Goal: Information Seeking & Learning: Learn about a topic

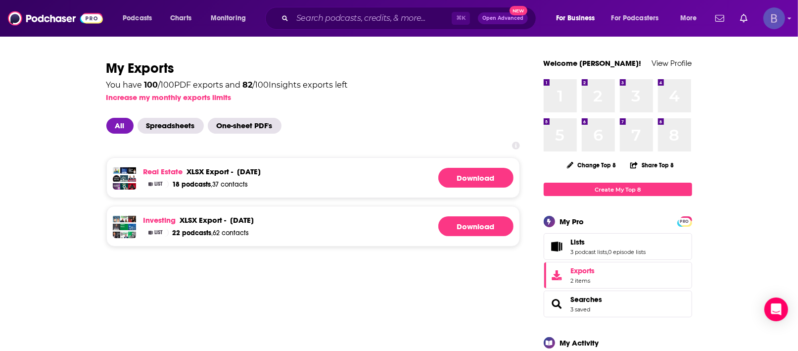
click at [774, 25] on img "Logged in as BTallent" at bounding box center [774, 18] width 22 height 22
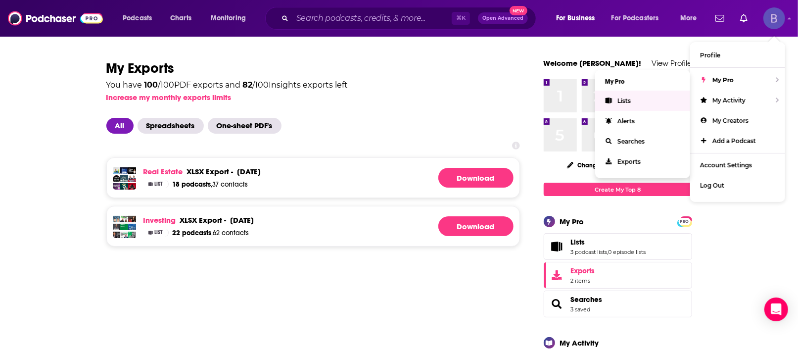
click at [648, 102] on link "Lists" at bounding box center [642, 100] width 95 height 20
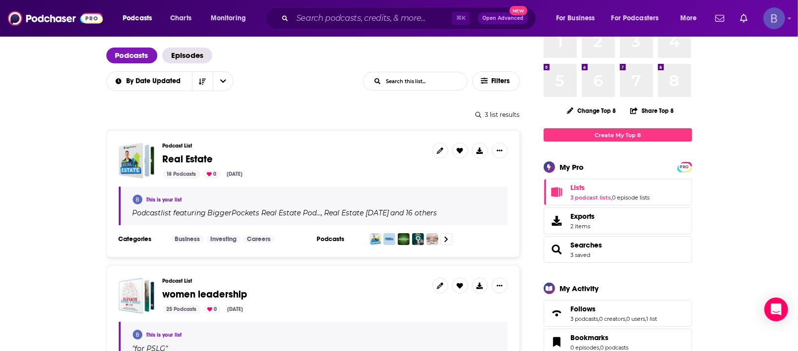
scroll to position [76, 0]
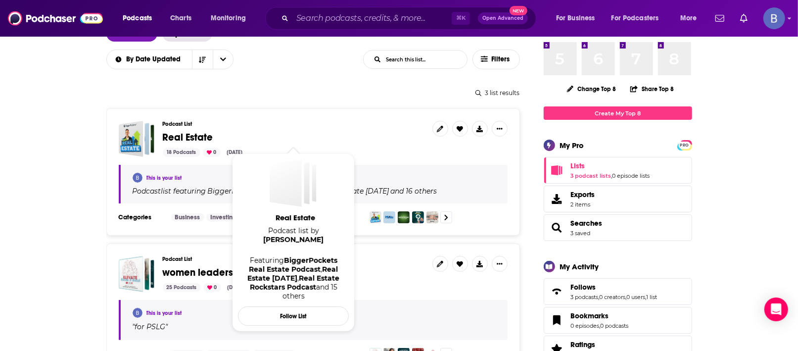
click at [175, 134] on span "Real Estate" at bounding box center [188, 137] width 50 height 12
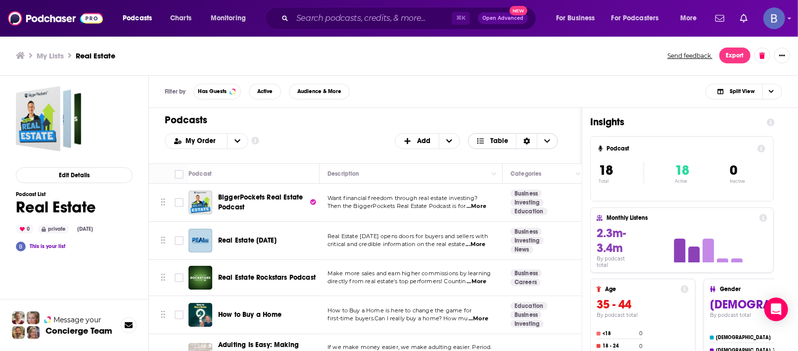
click at [487, 141] on span "Choose View" at bounding box center [482, 140] width 13 height 7
click at [482, 171] on icon "Choose View" at bounding box center [480, 173] width 9 height 7
click at [495, 140] on span "Table" at bounding box center [499, 140] width 18 height 7
click at [495, 154] on span "Card" at bounding box center [519, 156] width 62 height 5
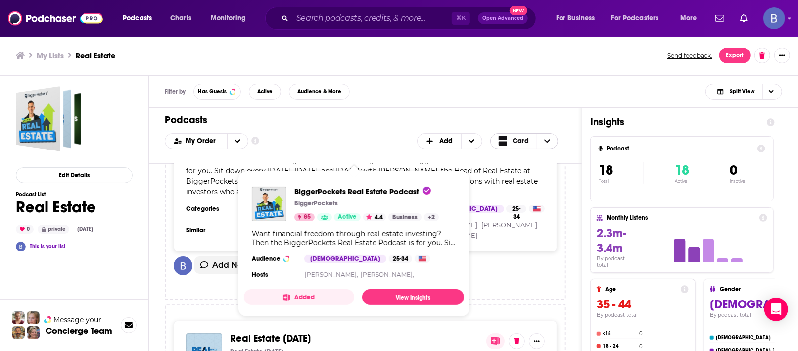
scroll to position [100, 0]
click at [504, 181] on span "Want financial freedom through real estate investing? Then the BiggerPockets Re…" at bounding box center [364, 176] width 356 height 40
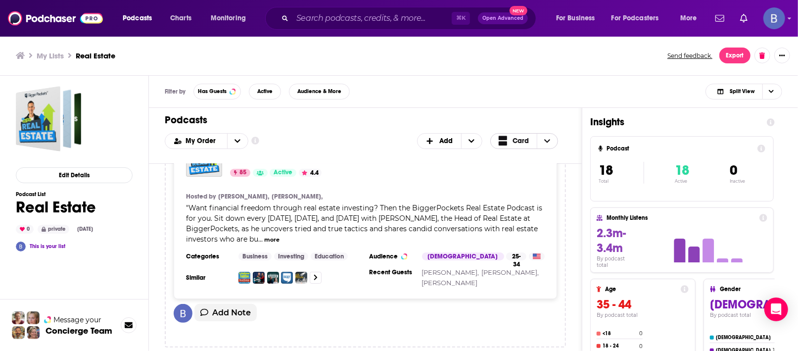
scroll to position [51, 0]
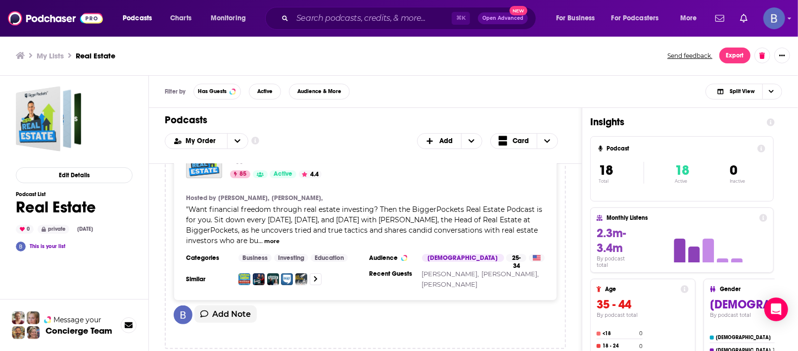
click at [270, 239] on button "more" at bounding box center [271, 241] width 15 height 8
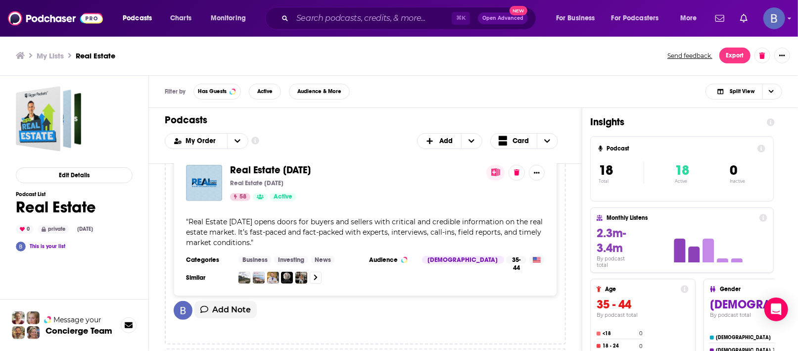
scroll to position [287, 0]
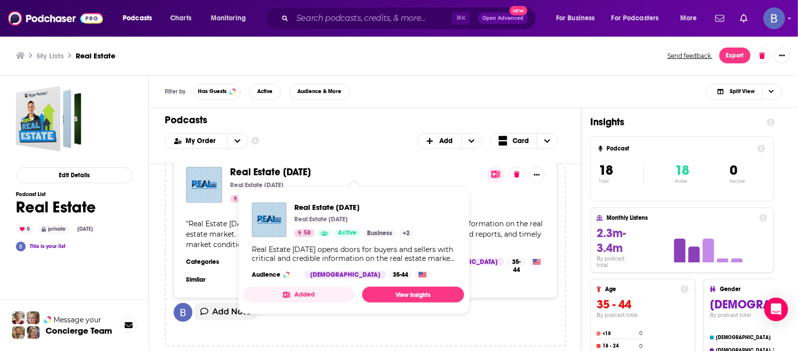
click at [263, 169] on span "Real Estate [DATE]" at bounding box center [270, 172] width 81 height 12
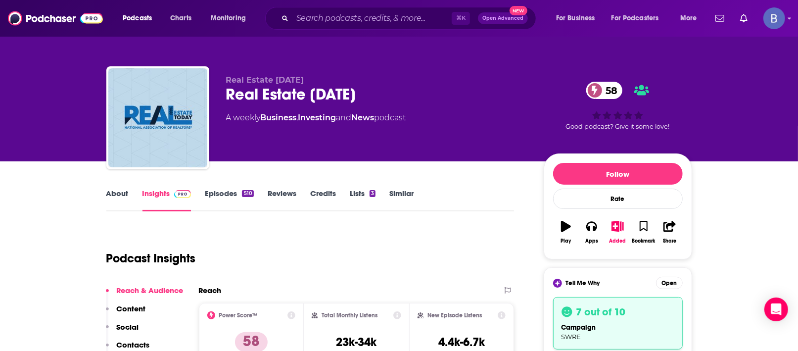
click at [221, 190] on link "Episodes 510" at bounding box center [229, 199] width 48 height 23
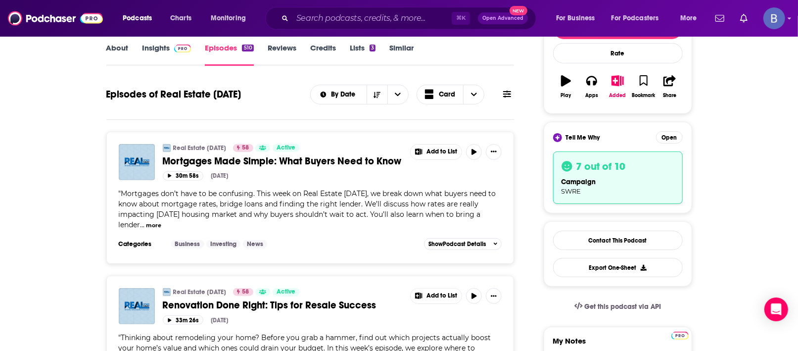
scroll to position [146, 0]
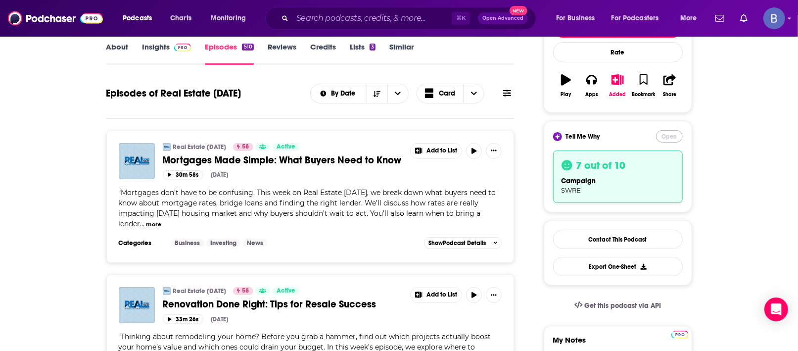
click at [673, 137] on button "Open" at bounding box center [669, 136] width 27 height 12
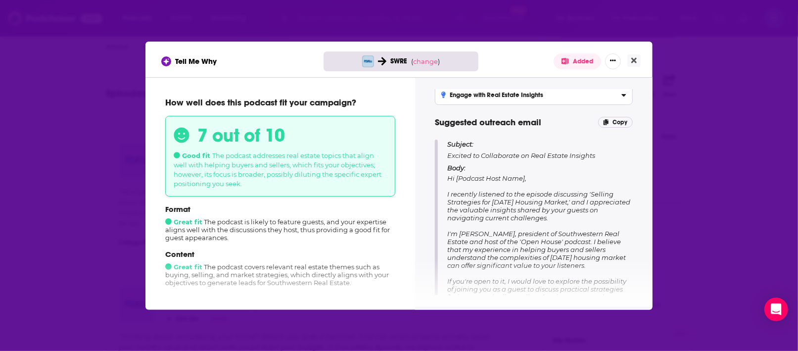
scroll to position [0, 0]
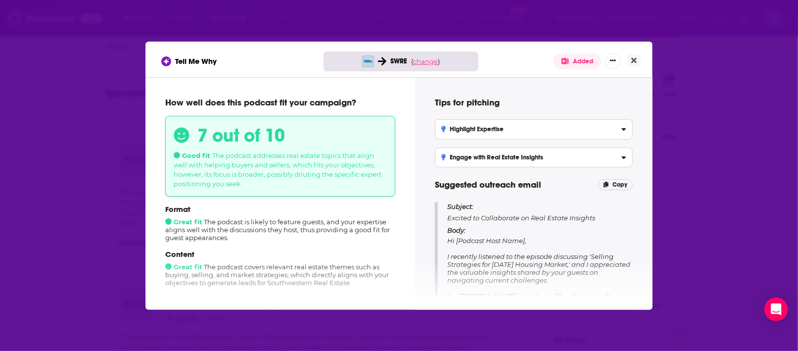
click at [428, 59] on span "change" at bounding box center [425, 61] width 25 height 8
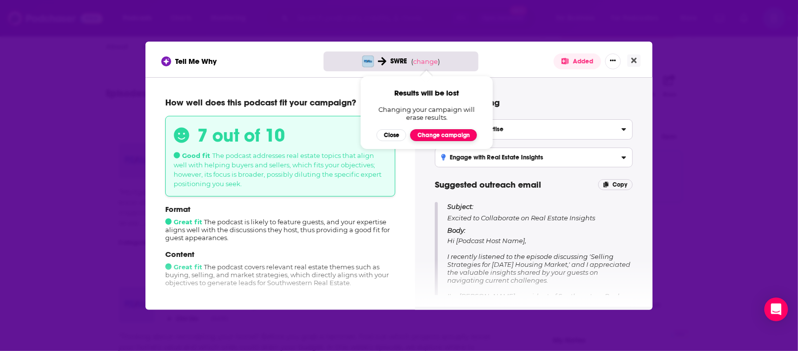
click at [423, 134] on button "Change campaign" at bounding box center [443, 135] width 67 height 12
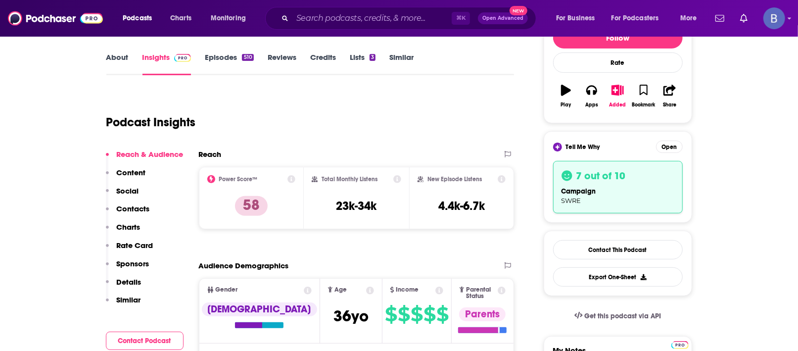
scroll to position [136, 0]
click at [609, 170] on h3 "7 out of 10" at bounding box center [600, 175] width 49 height 13
click at [666, 145] on button "Open" at bounding box center [669, 146] width 27 height 12
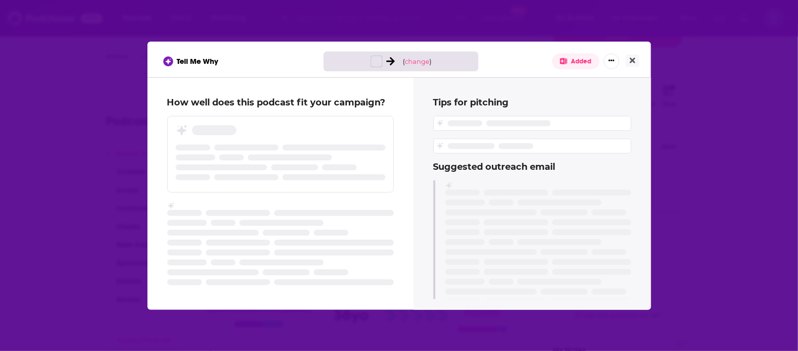
scroll to position [0, 0]
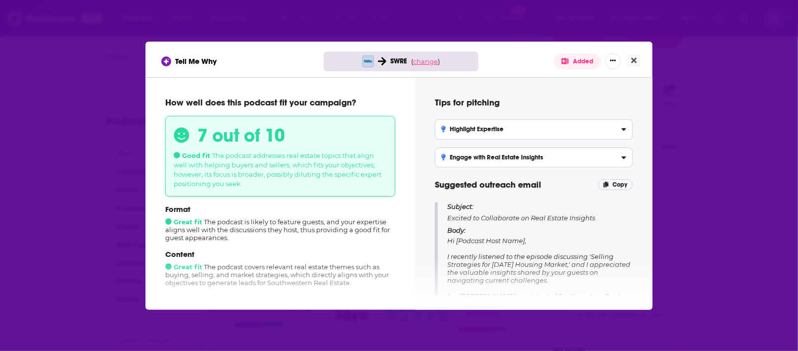
click at [421, 60] on span "change" at bounding box center [425, 61] width 25 height 8
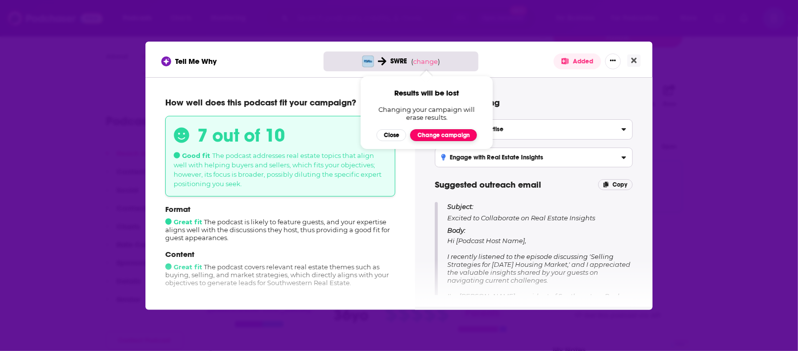
click at [433, 138] on button "Change campaign" at bounding box center [443, 135] width 67 height 12
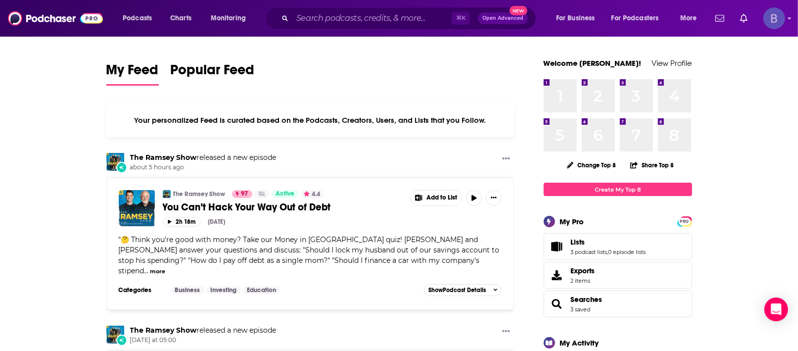
click at [770, 23] on img "Logged in as BTallent" at bounding box center [774, 18] width 22 height 22
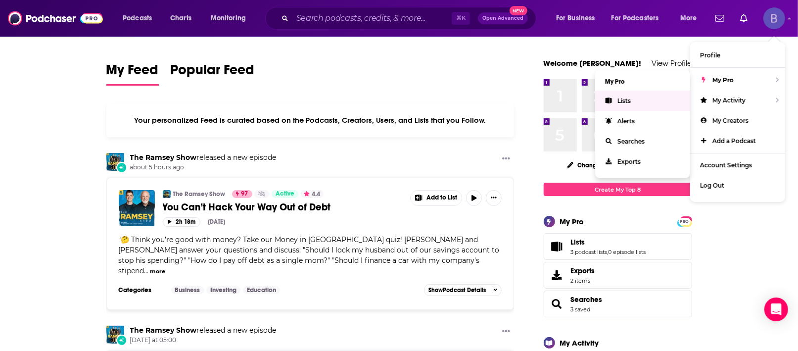
click at [639, 99] on link "Lists" at bounding box center [642, 100] width 95 height 20
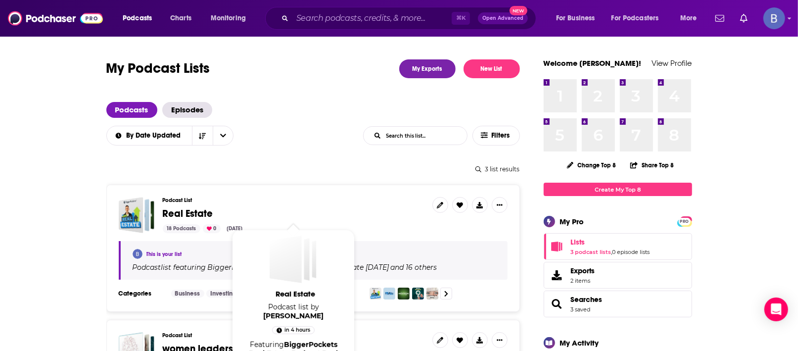
click at [206, 213] on span "Real Estate" at bounding box center [188, 213] width 50 height 12
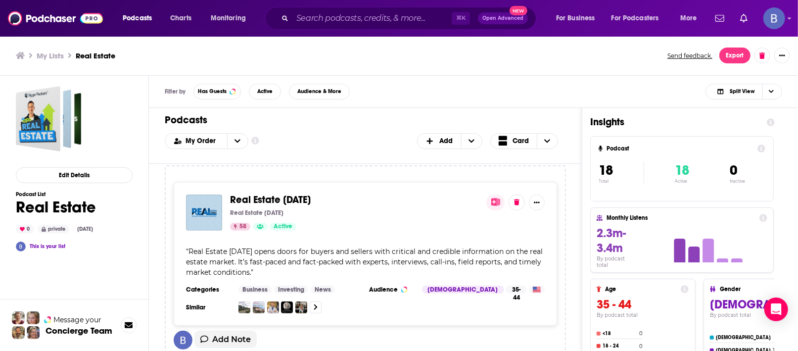
scroll to position [258, 0]
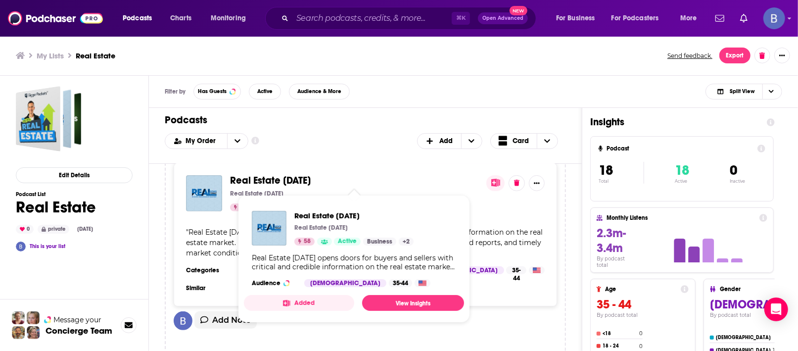
click at [291, 181] on span "Real Estate [DATE]" at bounding box center [270, 180] width 81 height 12
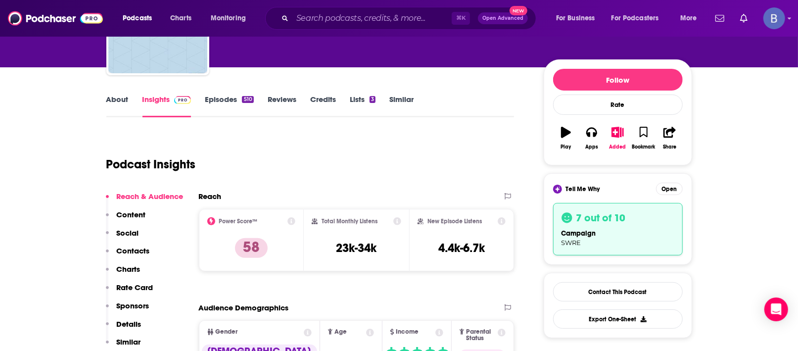
scroll to position [131, 0]
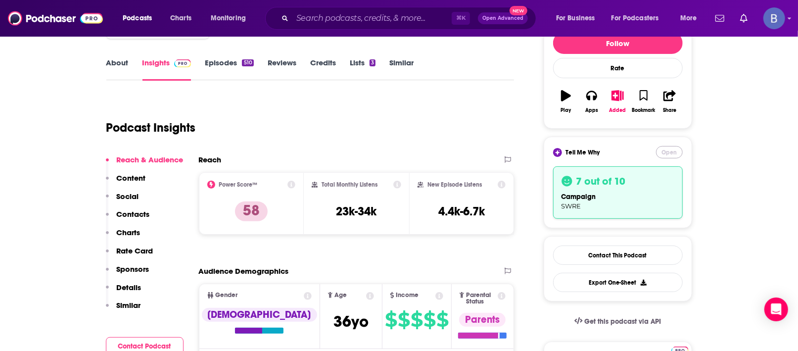
click at [673, 151] on button "Open" at bounding box center [669, 152] width 27 height 12
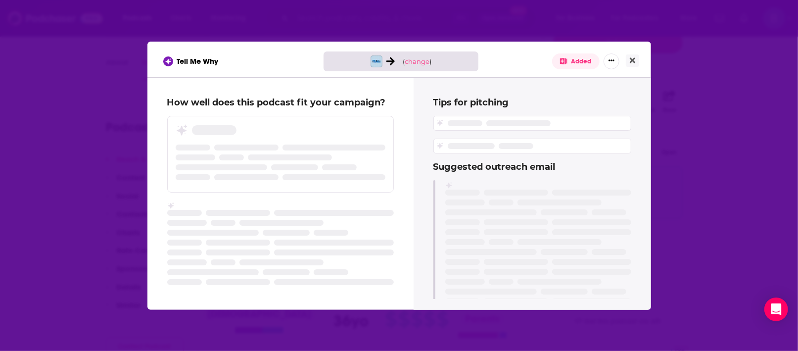
scroll to position [0, 0]
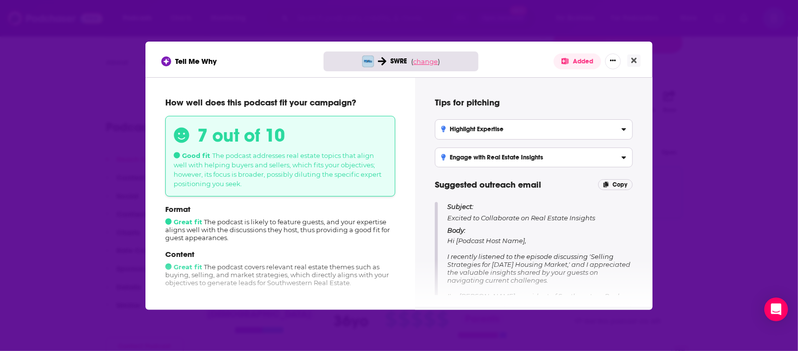
click at [418, 60] on span "change" at bounding box center [425, 61] width 25 height 8
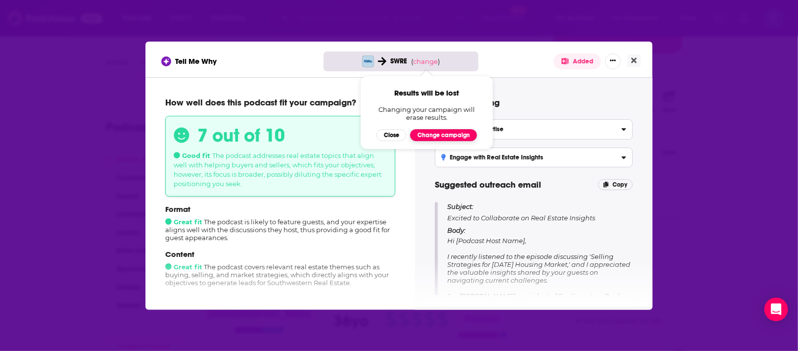
click at [432, 137] on button "Change campaign" at bounding box center [443, 135] width 67 height 12
